Goal: Check status: Check status

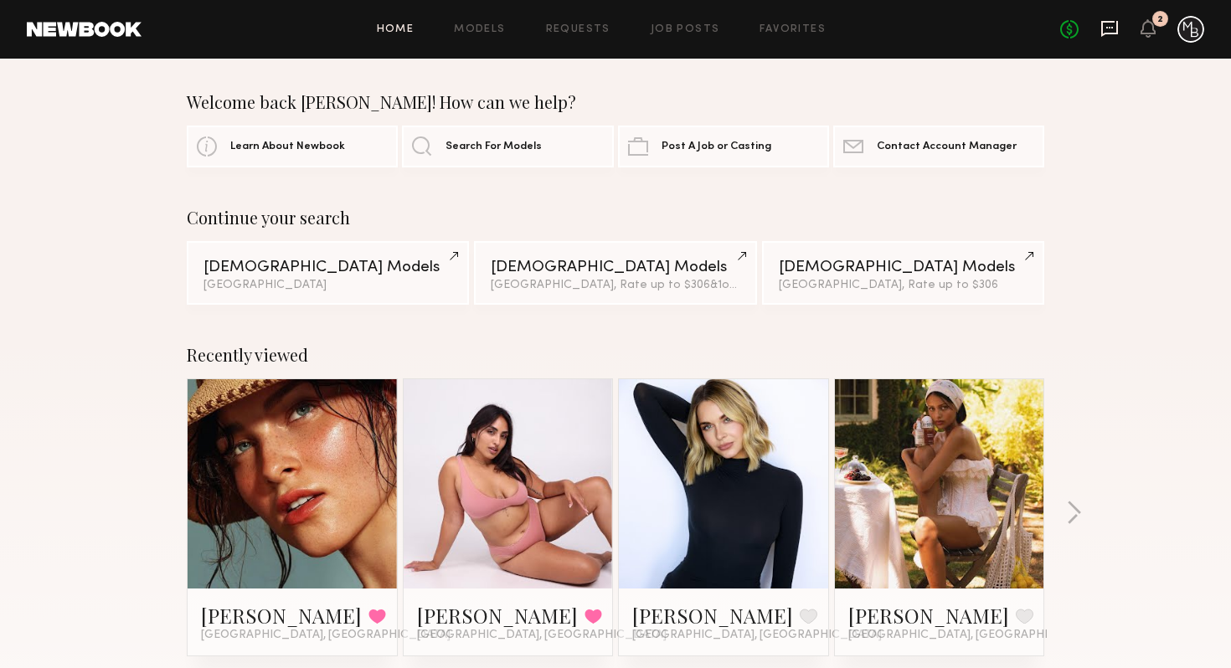
click at [1107, 33] on icon at bounding box center [1109, 29] width 17 height 16
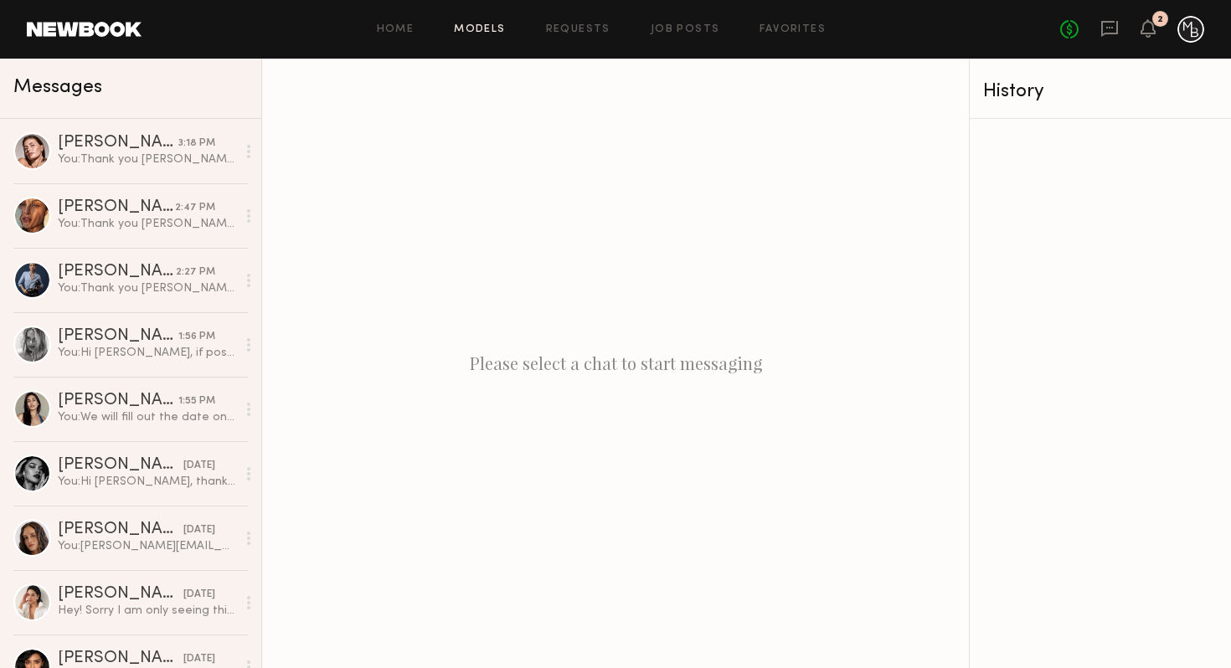
click at [487, 31] on link "Models" at bounding box center [479, 29] width 51 height 11
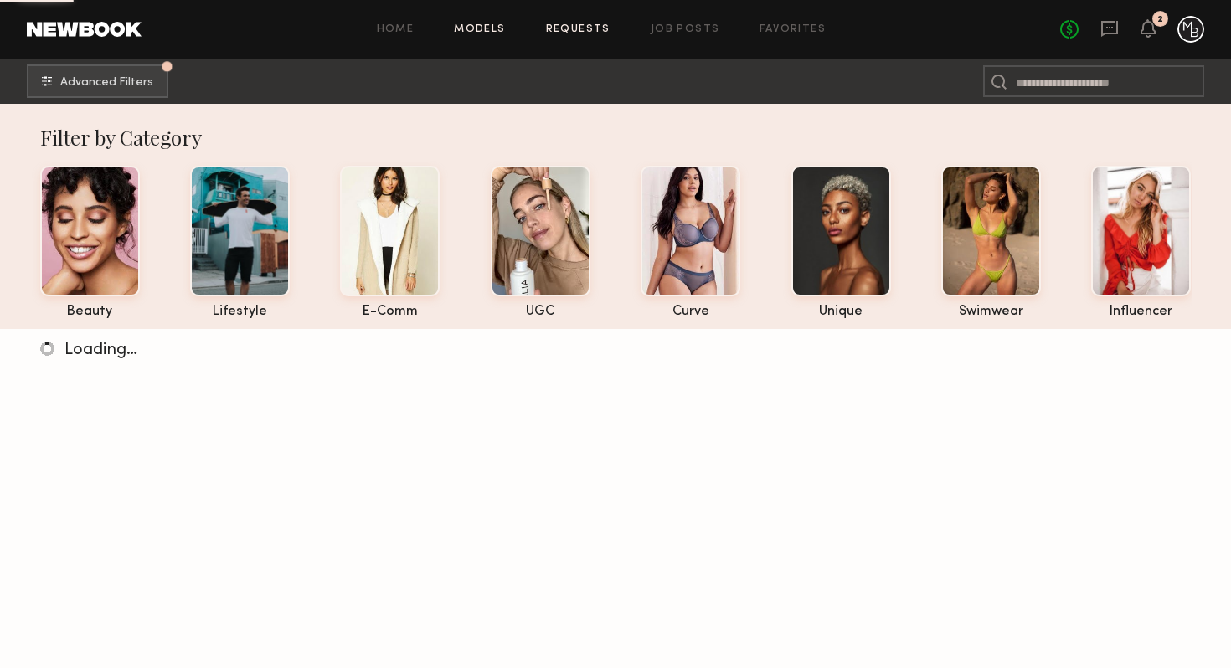
click at [555, 26] on link "Requests" at bounding box center [578, 29] width 64 height 11
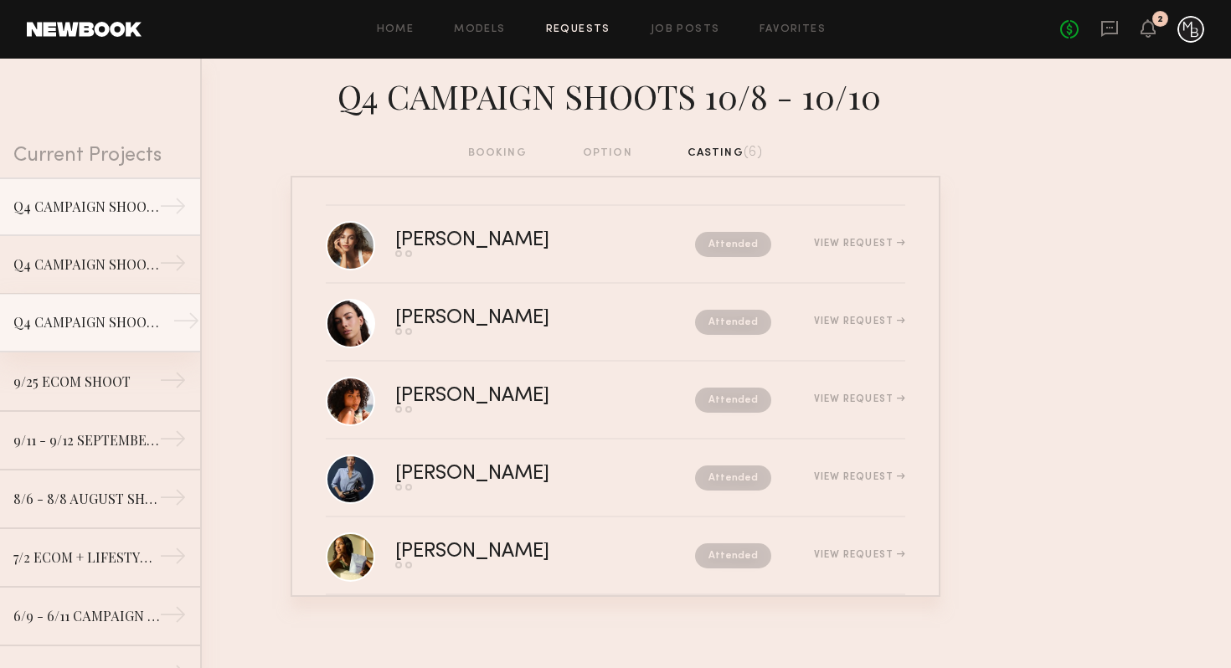
click at [100, 322] on div "Q4 CAMPAIGN SHOOT 10/8 - 10/10" at bounding box center [86, 322] width 146 height 20
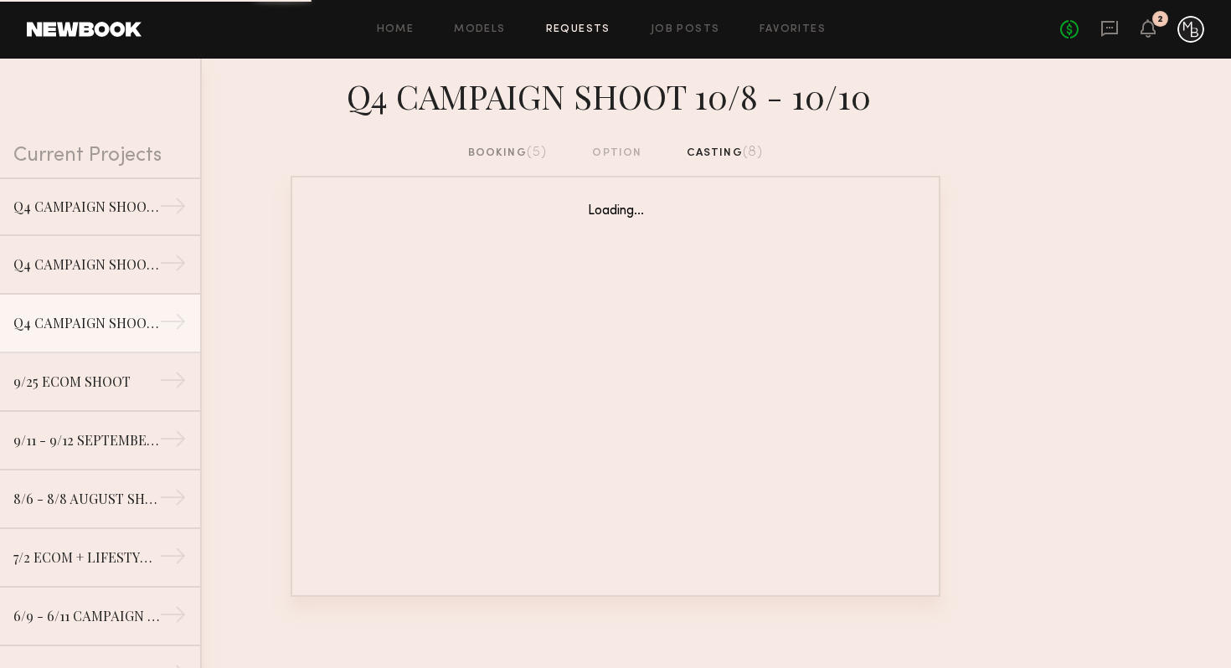
click at [502, 150] on div "booking (5)" at bounding box center [508, 153] width 80 height 18
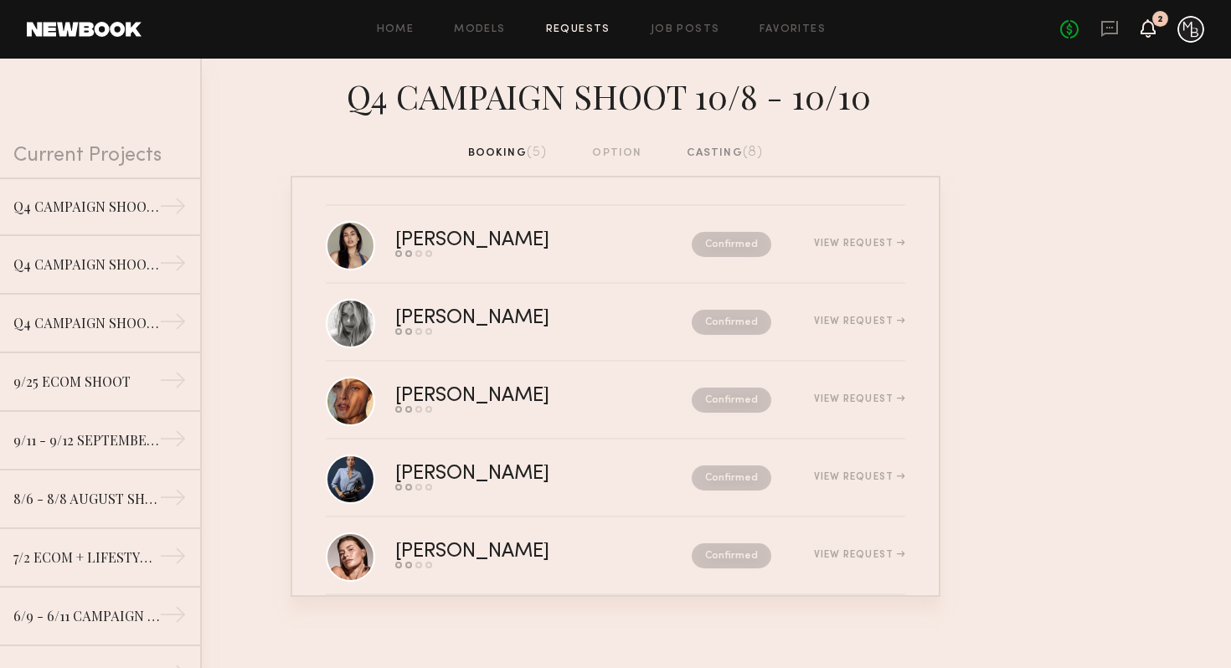
click at [1148, 25] on icon at bounding box center [1147, 28] width 13 height 12
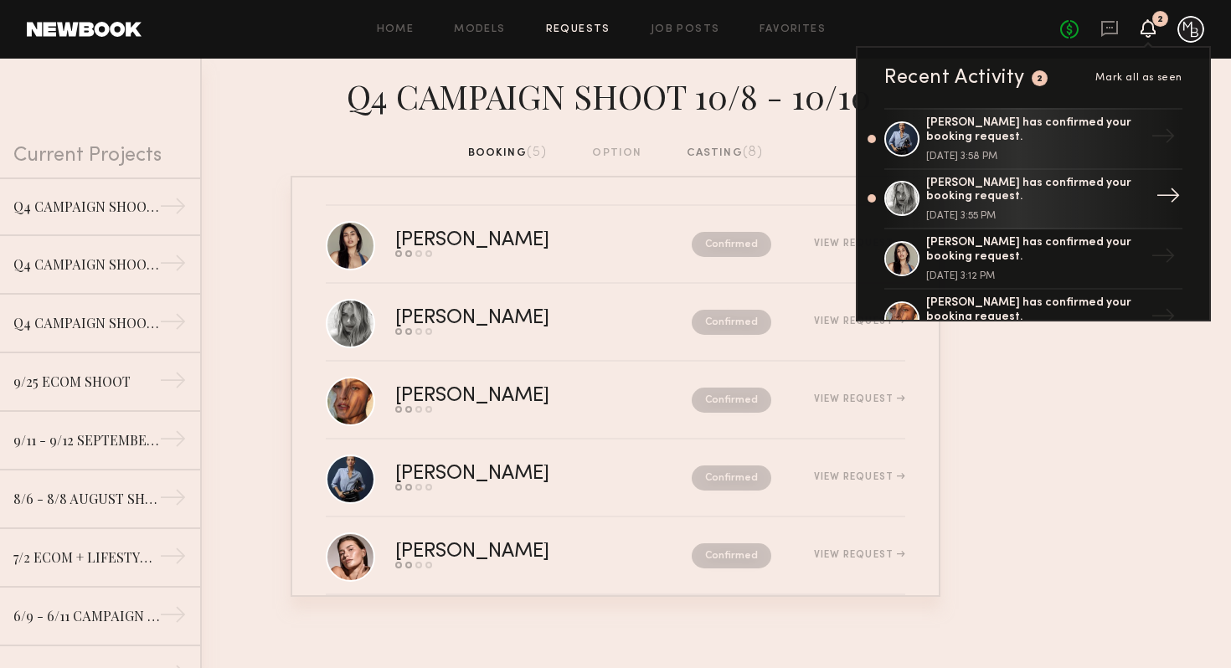
click at [978, 206] on div "[PERSON_NAME] has confirmed your booking request. [DATE] 3:55 PM" at bounding box center [1035, 199] width 218 height 45
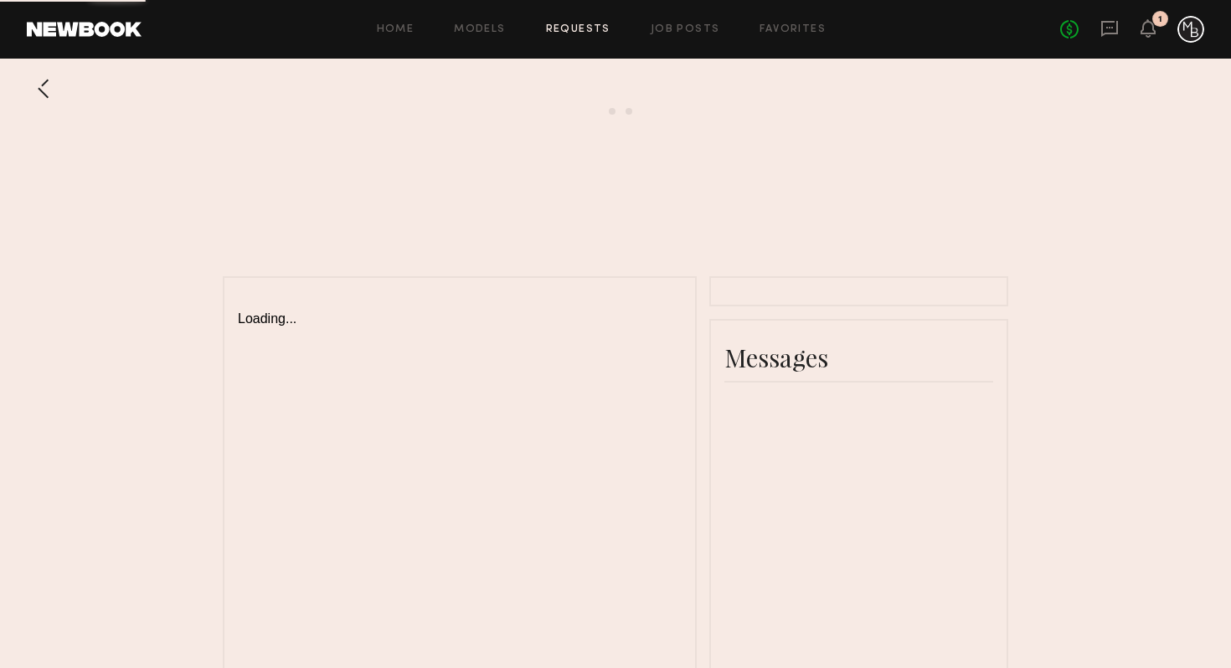
click at [1138, 27] on div "No fees up to $5,000 1" at bounding box center [1132, 29] width 144 height 27
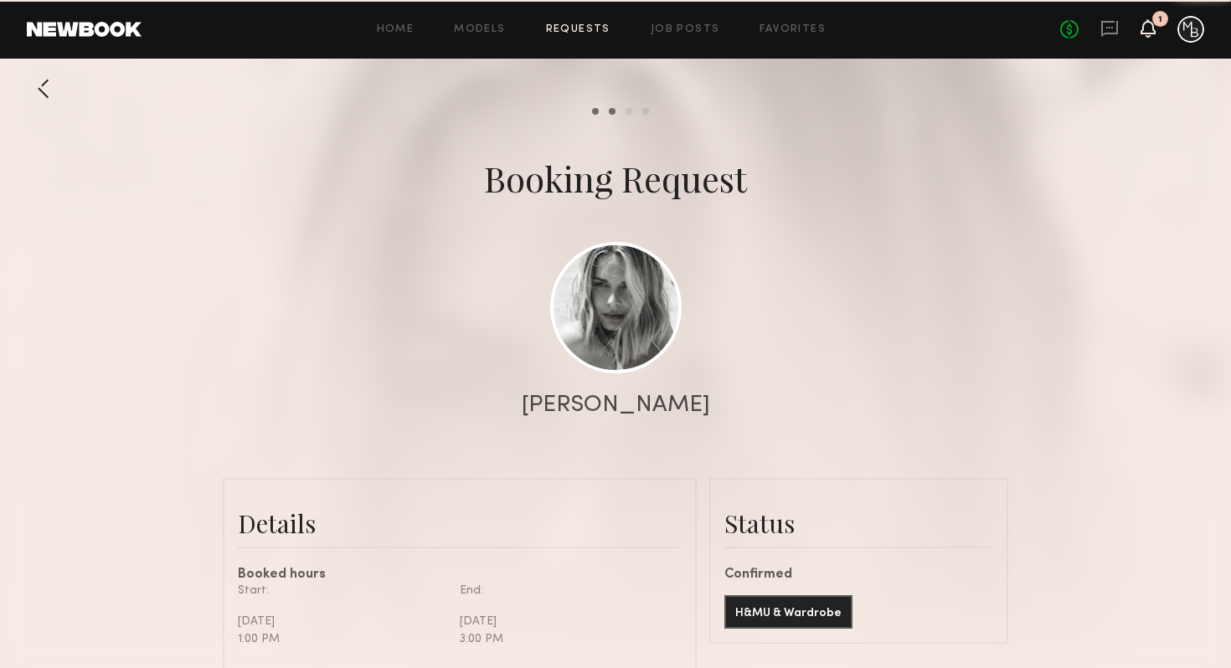
click at [1146, 23] on icon at bounding box center [1147, 28] width 13 height 12
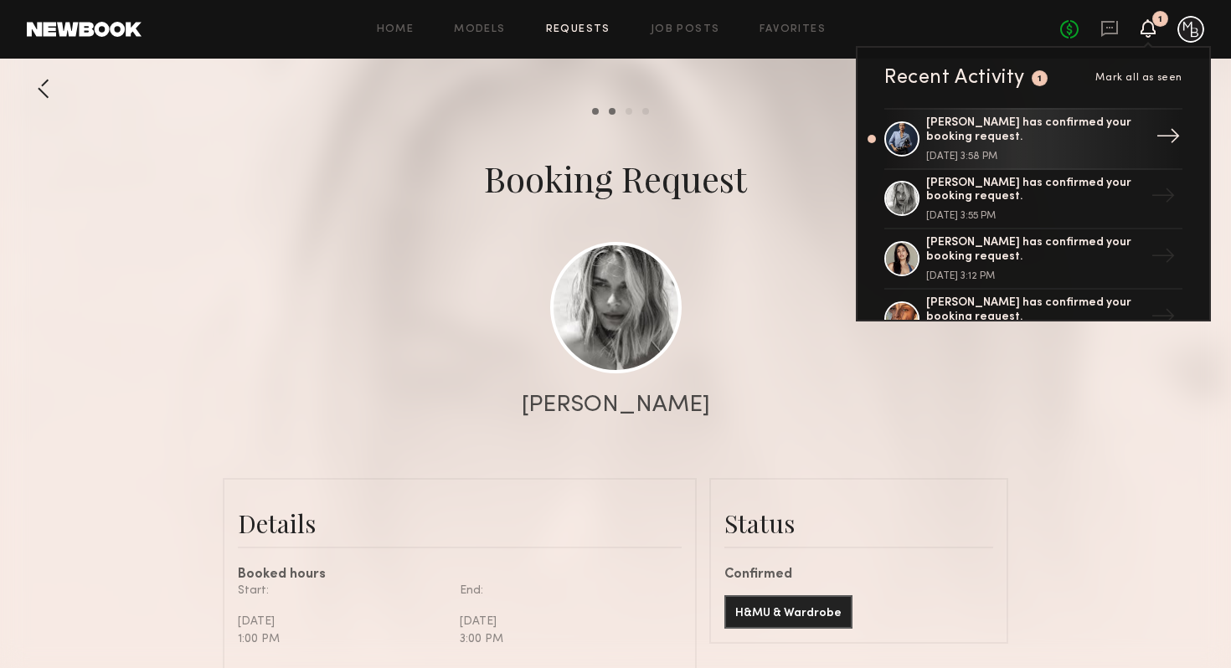
click at [1058, 138] on div "[PERSON_NAME] has confirmed your booking request." at bounding box center [1035, 130] width 218 height 28
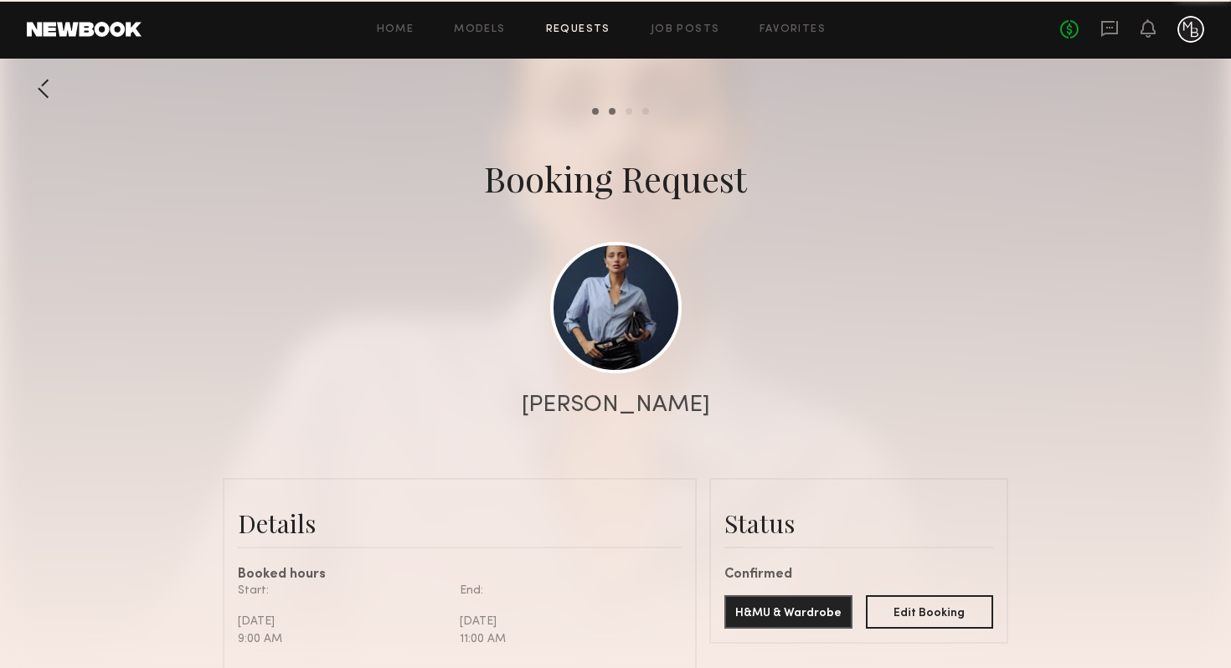
scroll to position [2011, 0]
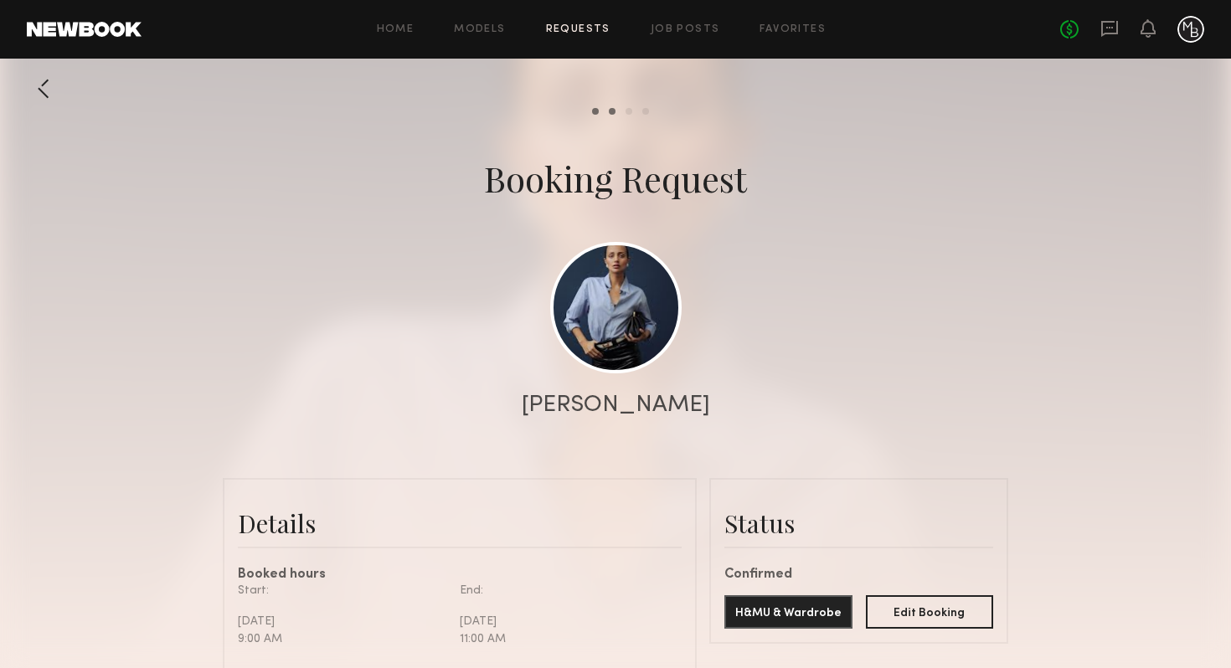
click at [1193, 31] on div at bounding box center [1191, 29] width 27 height 27
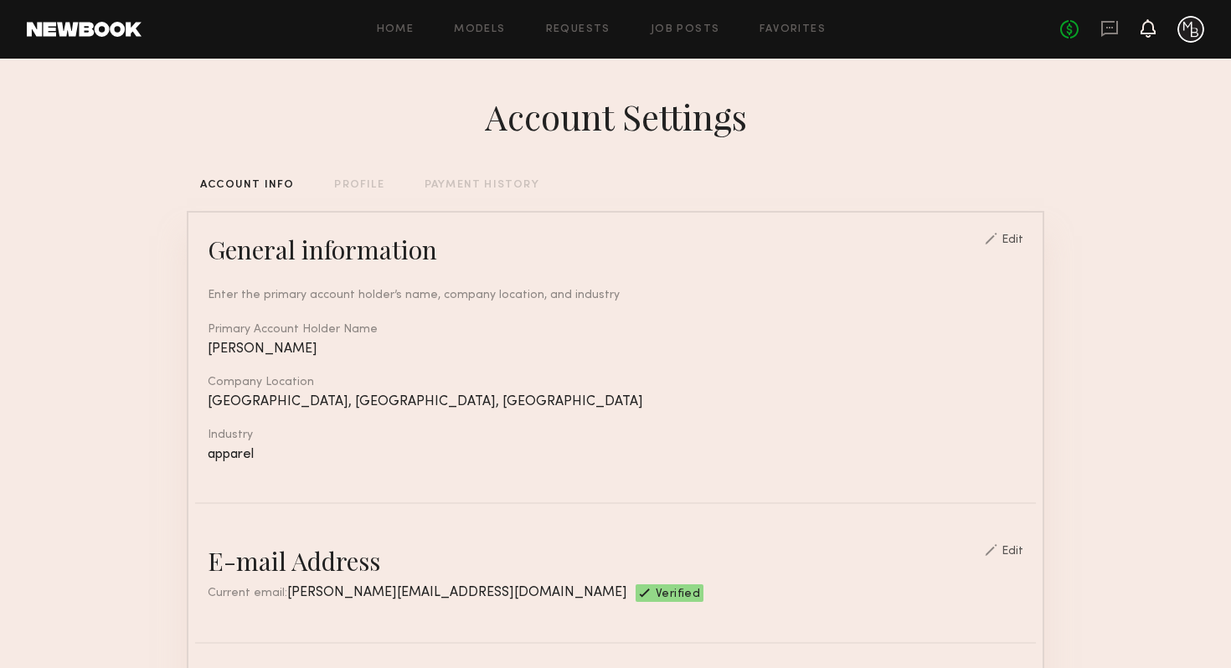
click at [1141, 33] on icon at bounding box center [1148, 28] width 15 height 18
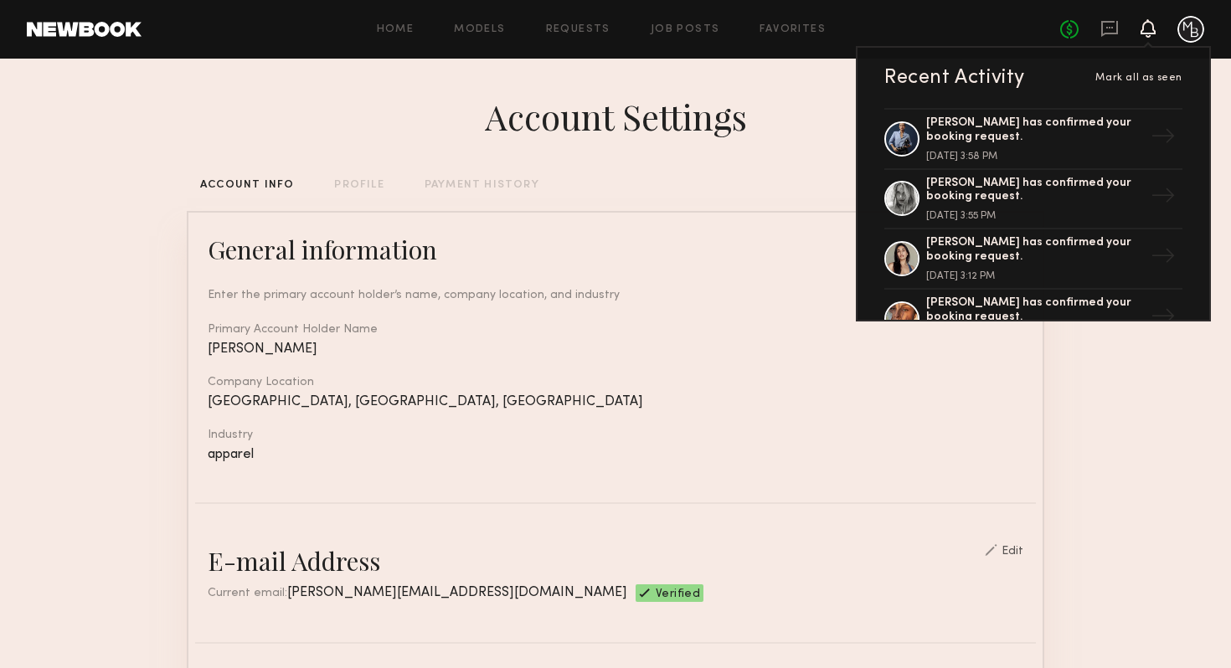
click at [770, 183] on div "ACCOUNT INFO PROFILE PAYMENT HISTORY" at bounding box center [616, 185] width 858 height 11
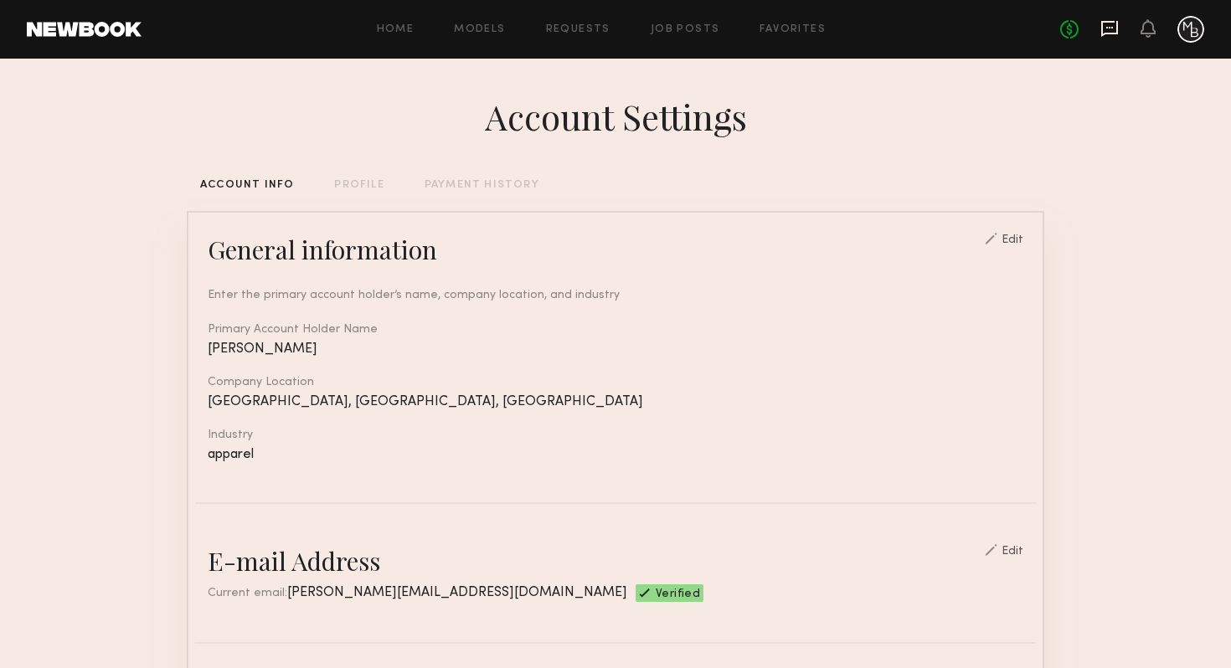
click at [1115, 33] on icon at bounding box center [1109, 29] width 17 height 16
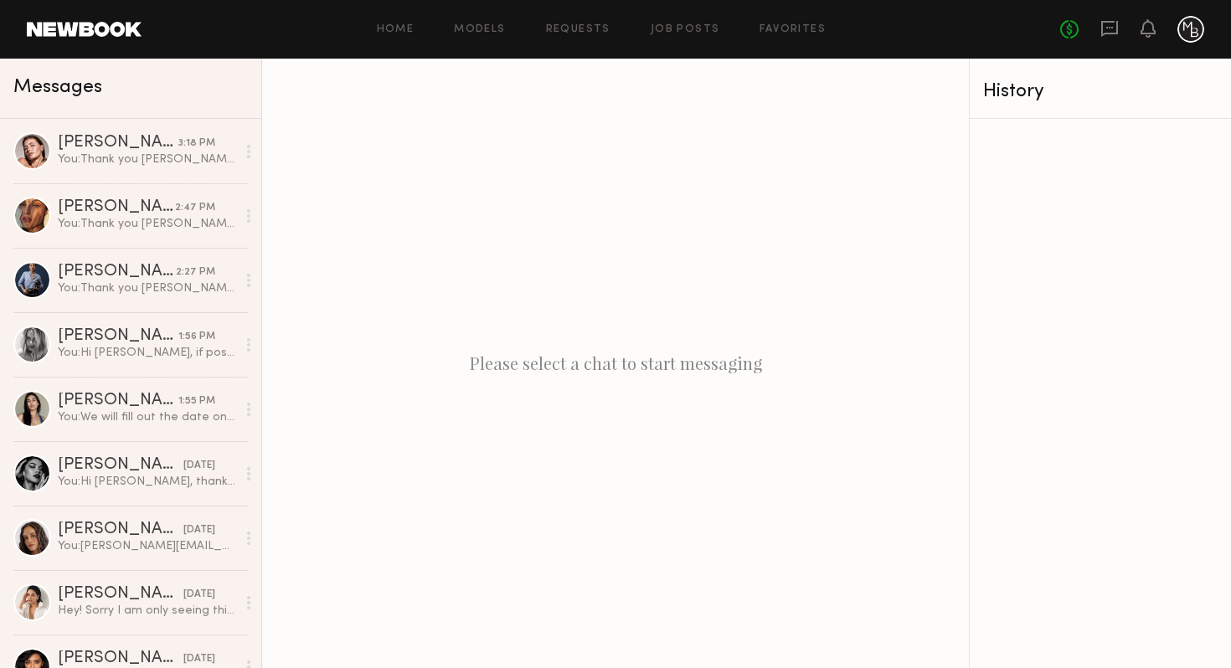
click at [1190, 40] on div at bounding box center [1191, 29] width 27 height 27
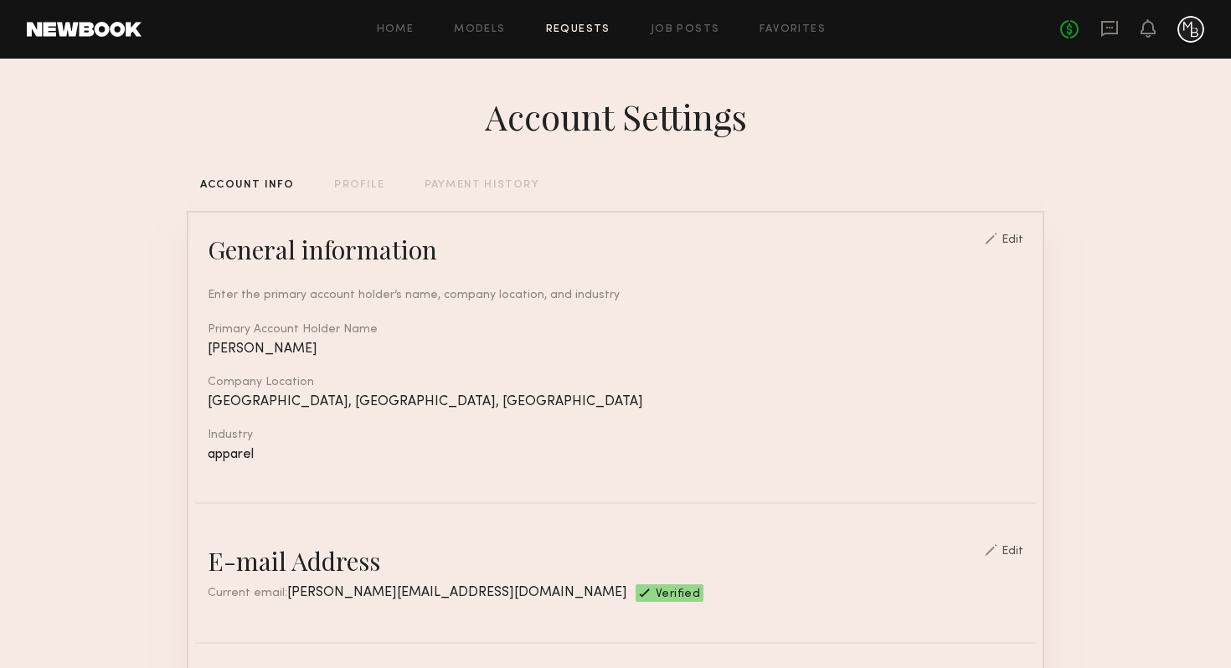
click at [567, 29] on link "Requests" at bounding box center [578, 29] width 64 height 11
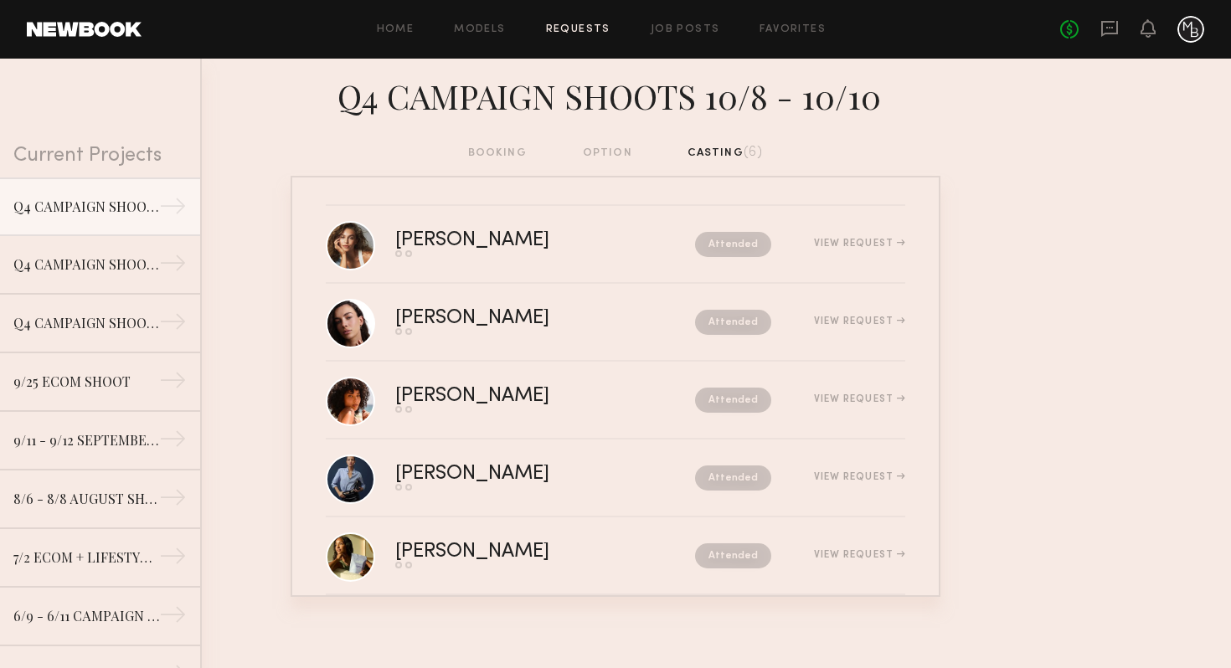
scroll to position [11, 0]
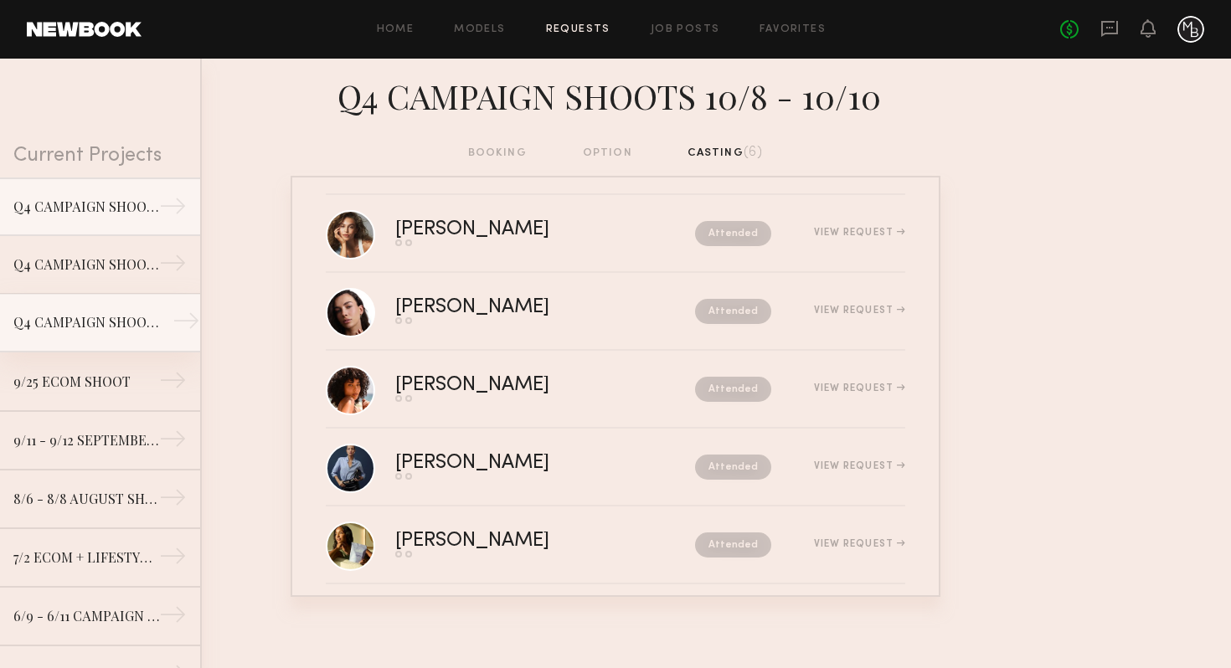
click at [69, 332] on link "Q4 CAMPAIGN SHOOT 10/8 - 10/10 →" at bounding box center [100, 323] width 200 height 59
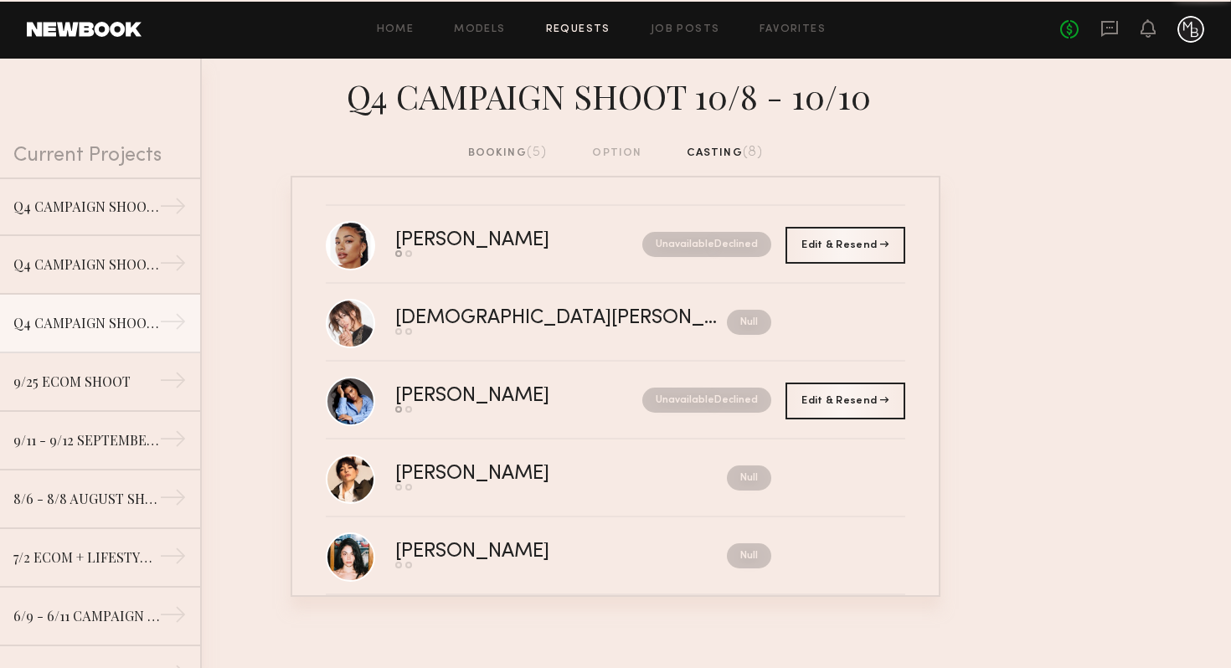
click at [497, 151] on div "booking (5)" at bounding box center [508, 153] width 80 height 18
